Goal: Task Accomplishment & Management: Use online tool/utility

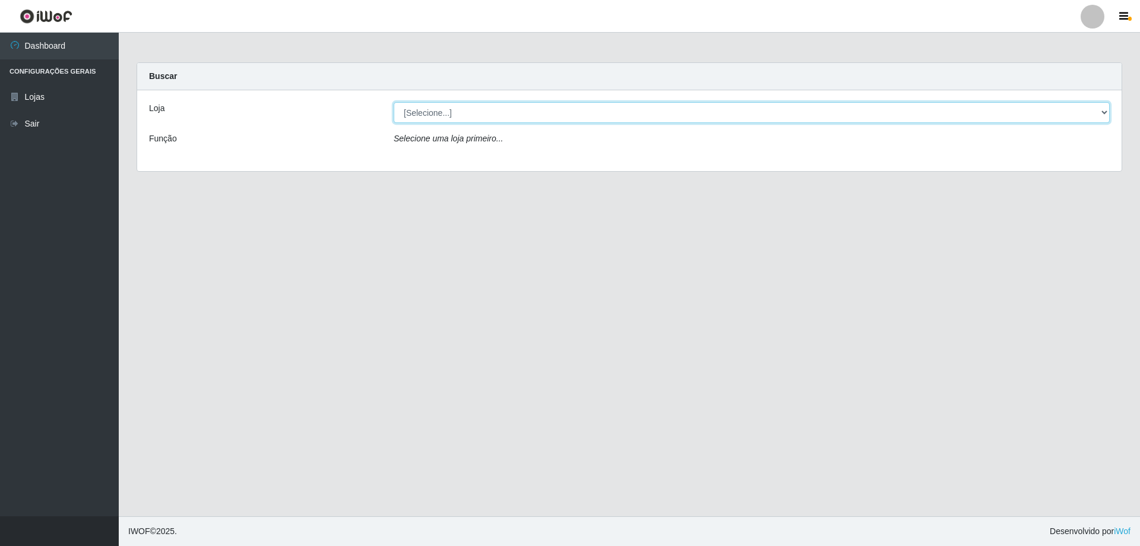
click at [452, 112] on select "[Selecione...] Atacado Vem - [STREET_ADDRESS]" at bounding box center [752, 112] width 716 height 21
select select "461"
click at [394, 102] on select "[Selecione...] Atacado Vem - [STREET_ADDRESS]" at bounding box center [752, 112] width 716 height 21
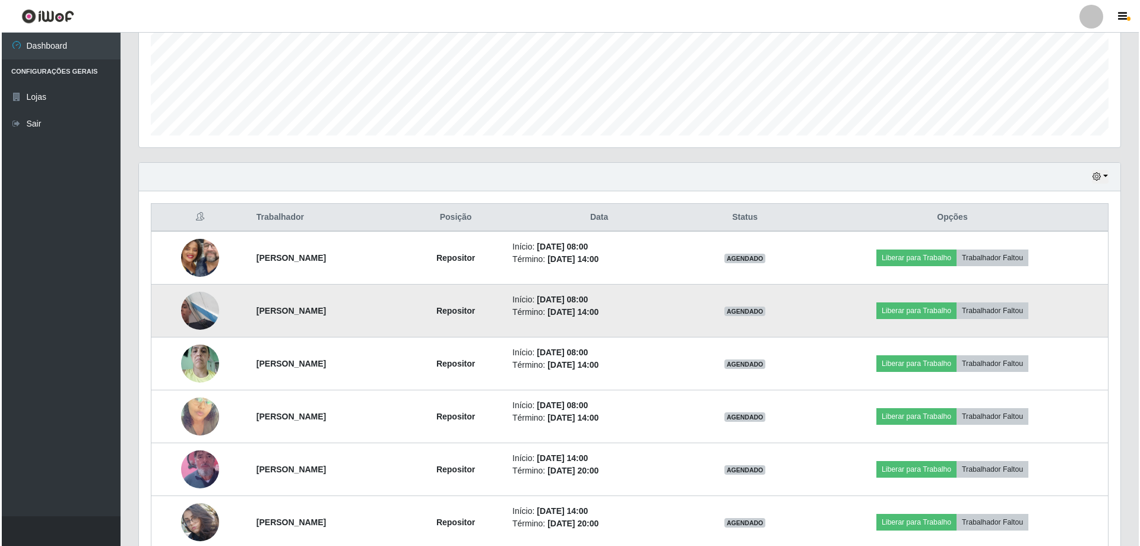
scroll to position [348, 0]
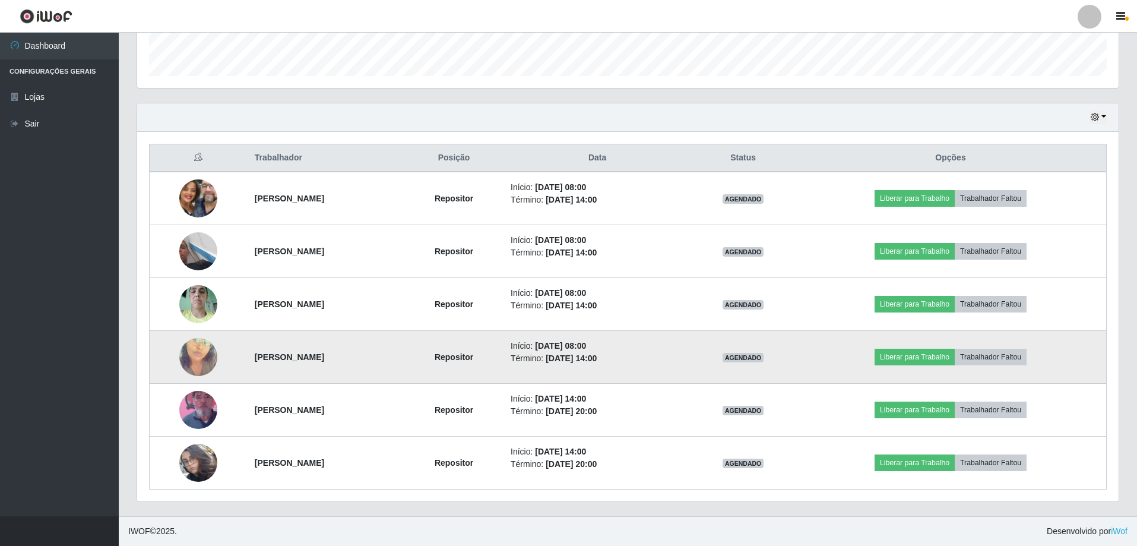
click at [188, 351] on img at bounding box center [198, 357] width 38 height 68
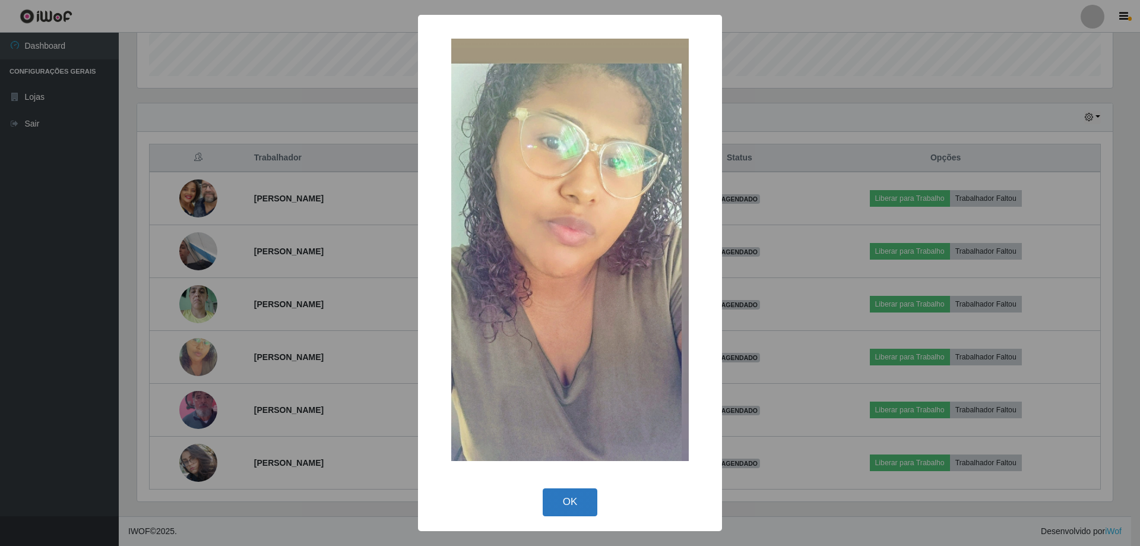
click at [556, 506] on button "OK" at bounding box center [570, 502] width 55 height 28
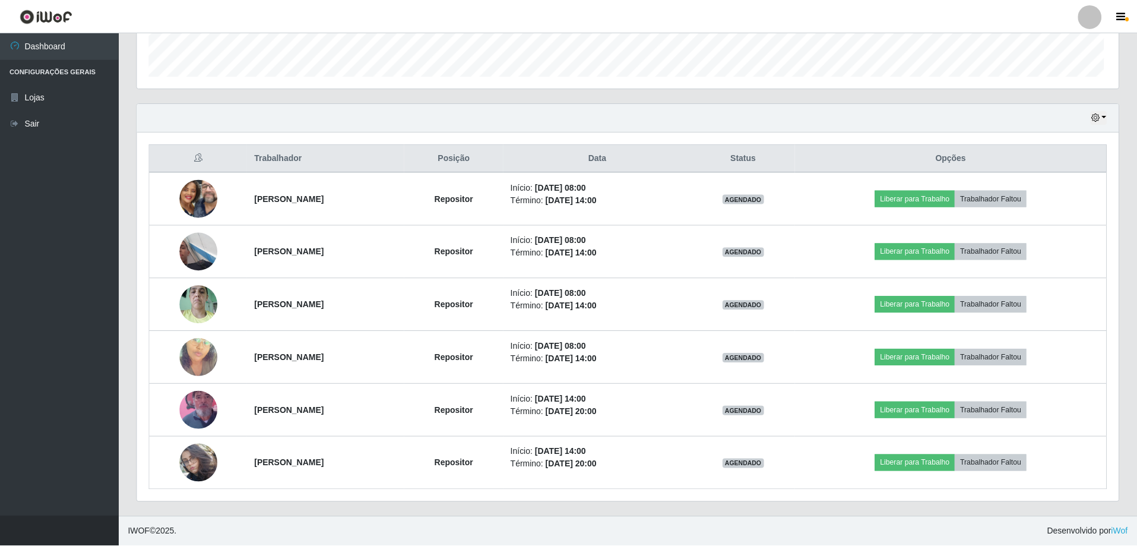
scroll to position [246, 981]
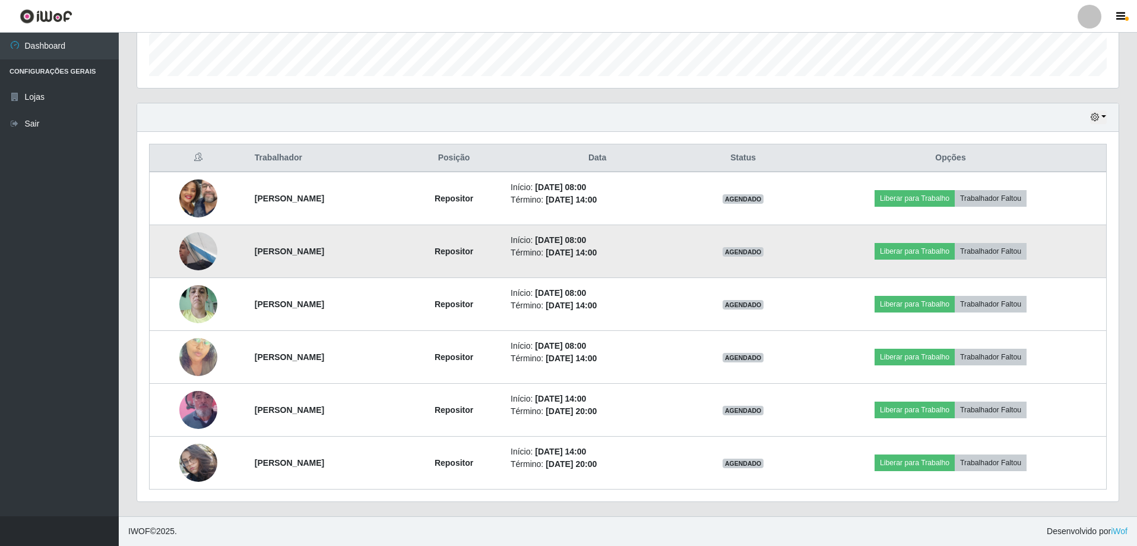
click at [194, 248] on img at bounding box center [198, 251] width 38 height 68
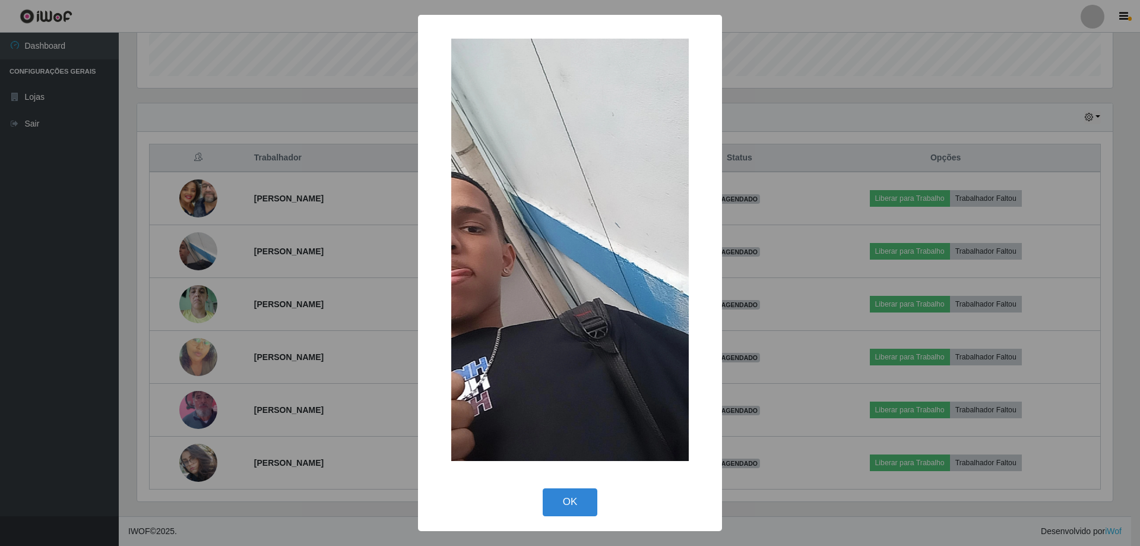
click at [250, 256] on div "× OK Cancel" at bounding box center [570, 273] width 1140 height 546
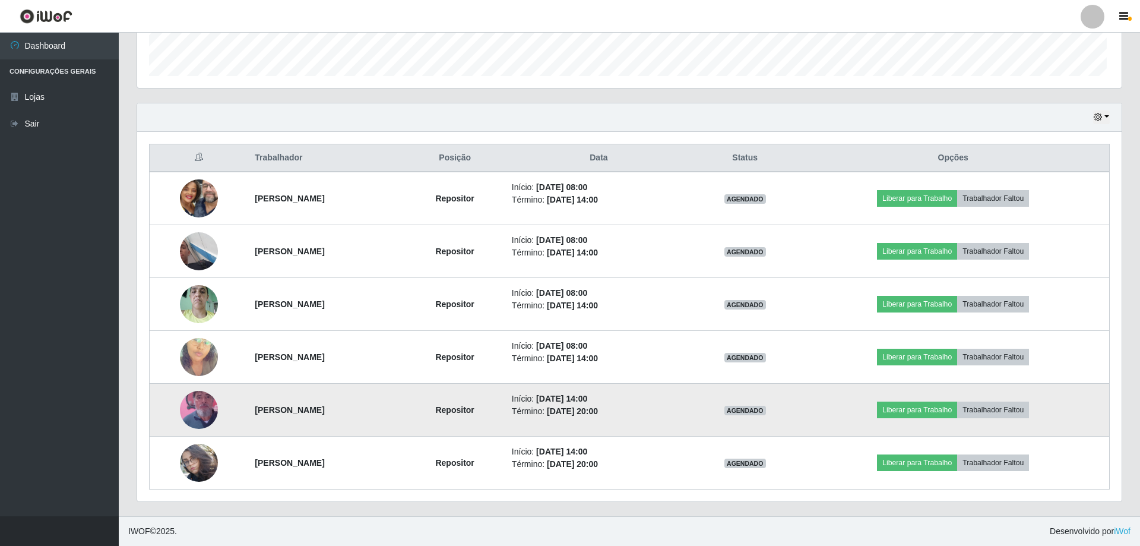
scroll to position [246, 981]
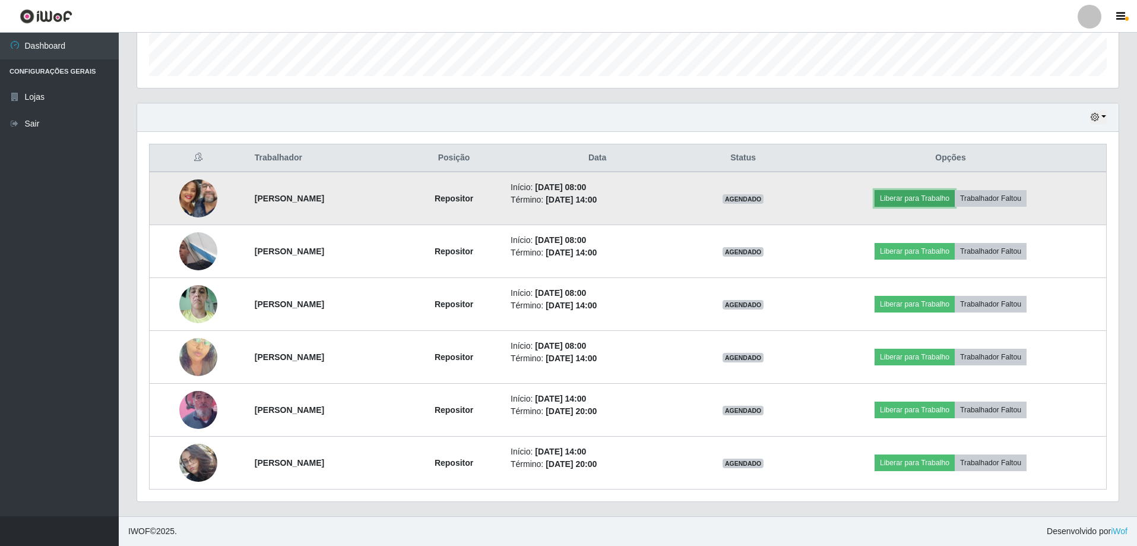
click at [903, 200] on button "Liberar para Trabalho" at bounding box center [914, 198] width 80 height 17
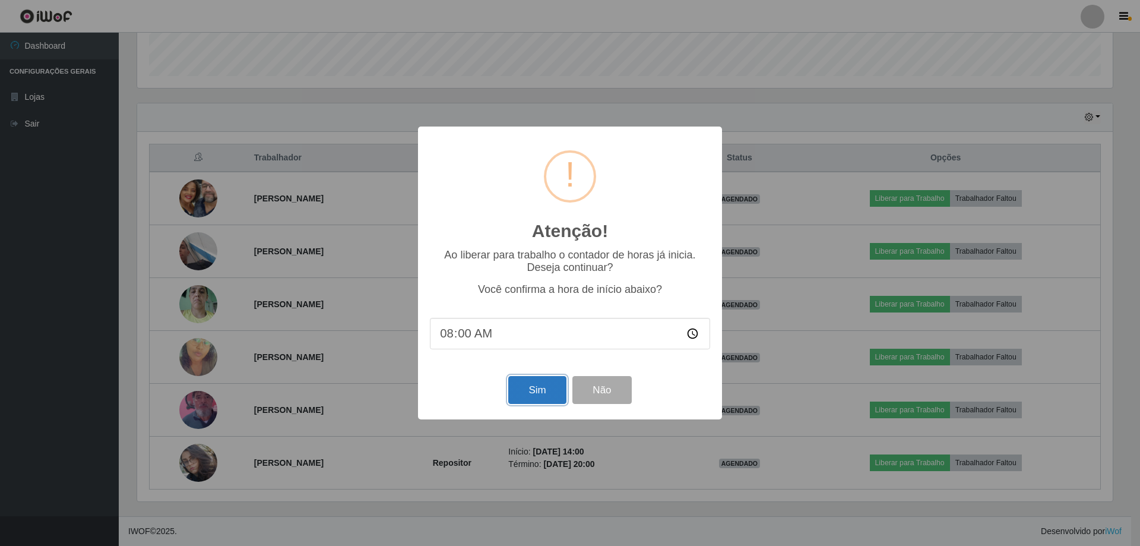
click at [550, 392] on button "Sim" at bounding box center [537, 390] width 58 height 28
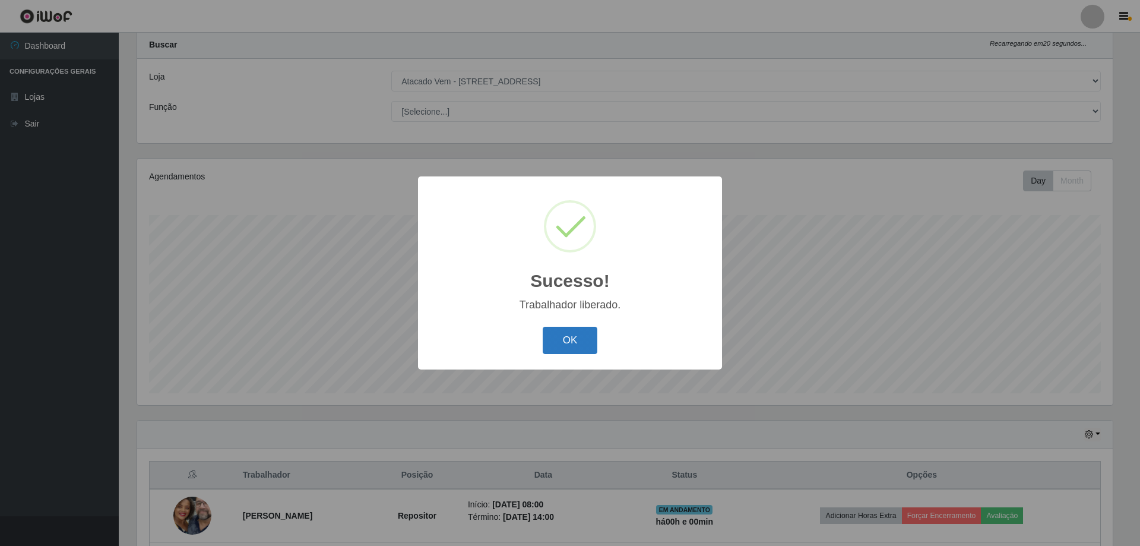
click at [572, 338] on button "OK" at bounding box center [570, 340] width 55 height 28
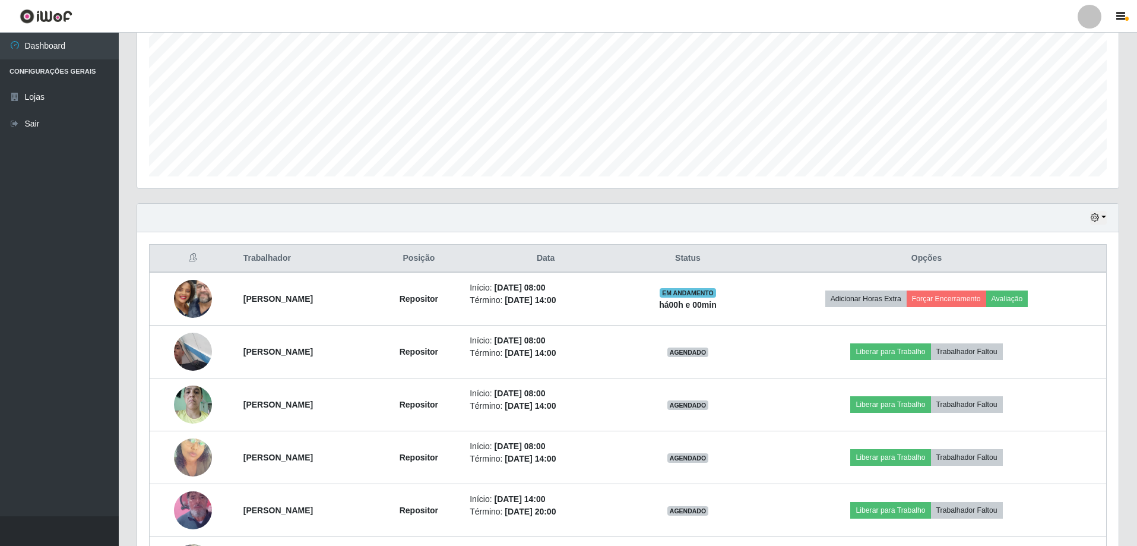
scroll to position [269, 0]
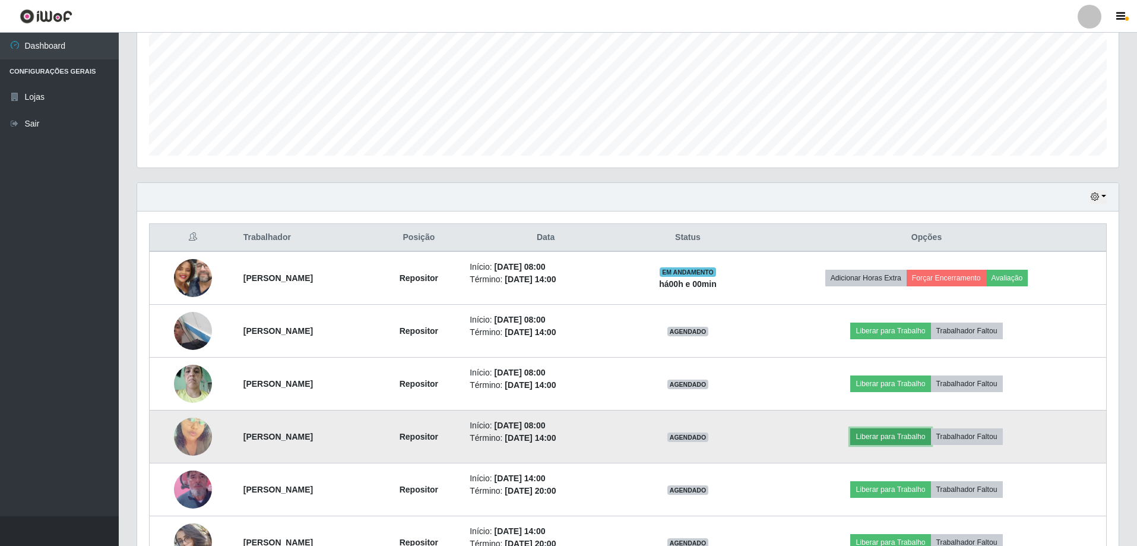
click at [906, 435] on button "Liberar para Trabalho" at bounding box center [890, 436] width 80 height 17
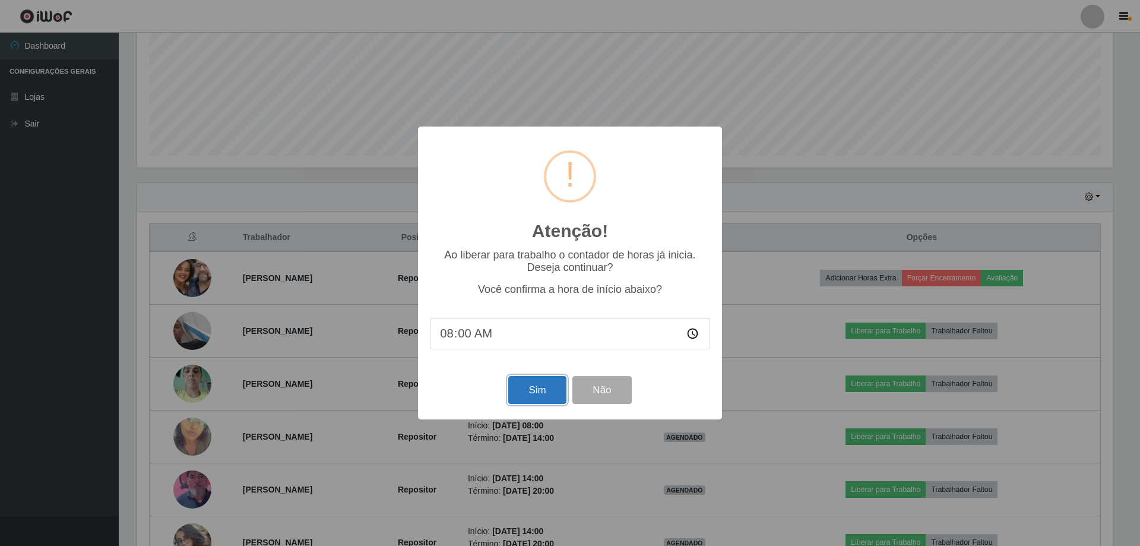
click at [530, 395] on button "Sim" at bounding box center [537, 390] width 58 height 28
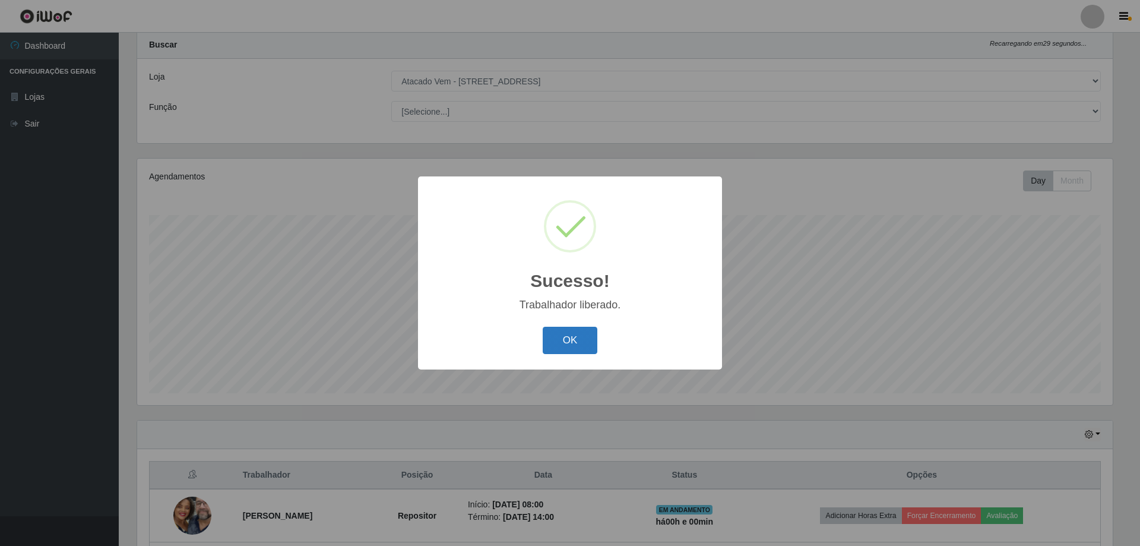
click at [556, 336] on button "OK" at bounding box center [570, 340] width 55 height 28
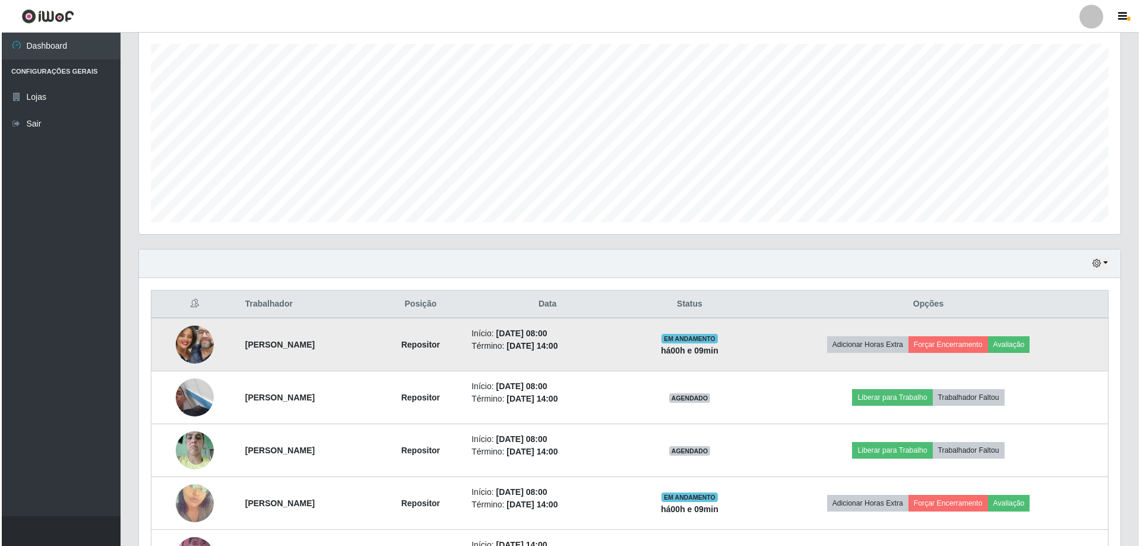
scroll to position [210, 0]
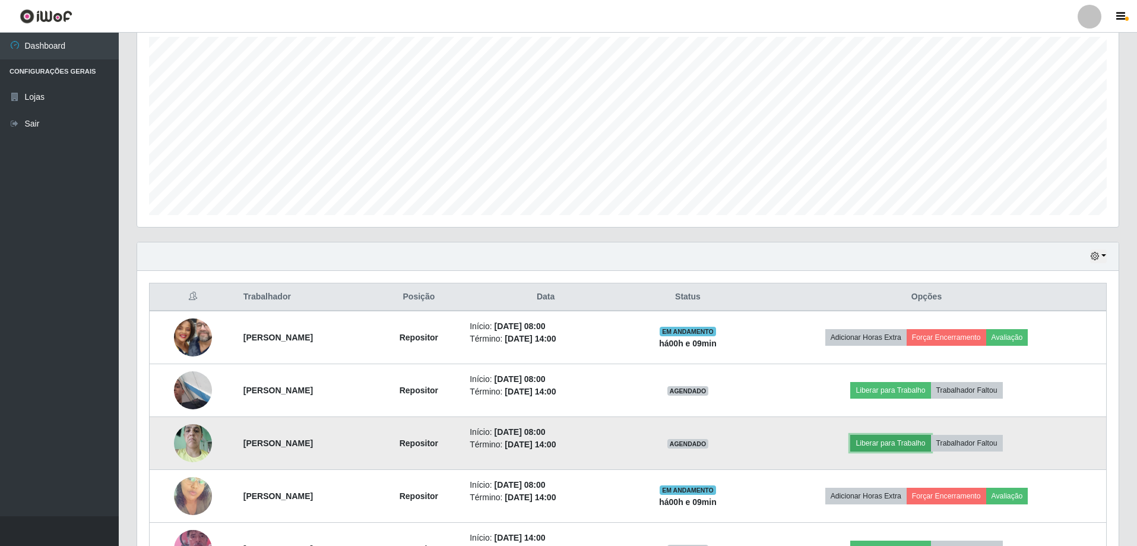
click at [896, 439] on button "Liberar para Trabalho" at bounding box center [890, 443] width 80 height 17
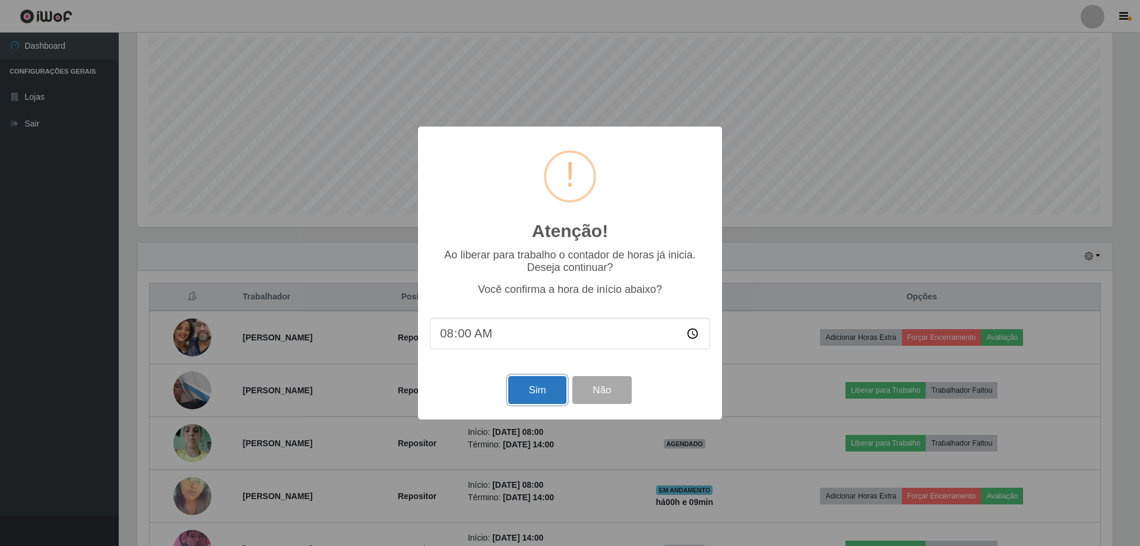
click at [532, 391] on button "Sim" at bounding box center [537, 390] width 58 height 28
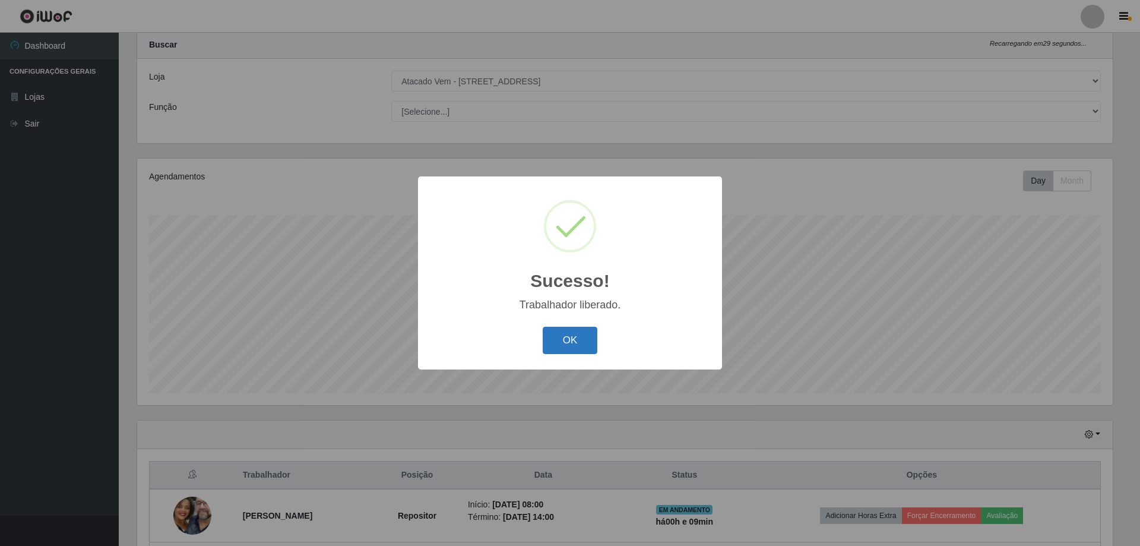
click at [570, 345] on button "OK" at bounding box center [570, 340] width 55 height 28
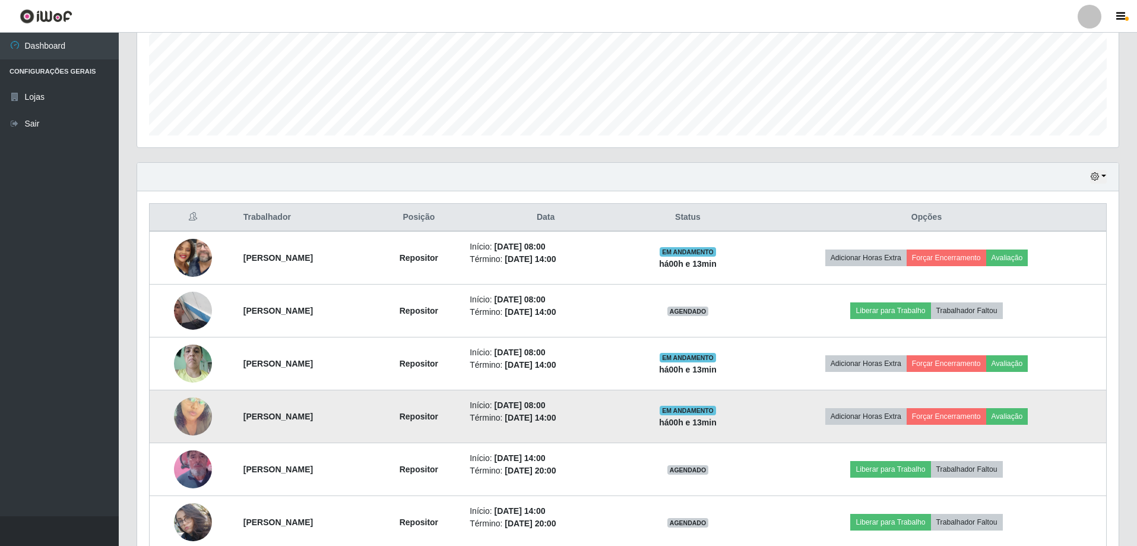
scroll to position [348, 0]
